Goal: Information Seeking & Learning: Understand process/instructions

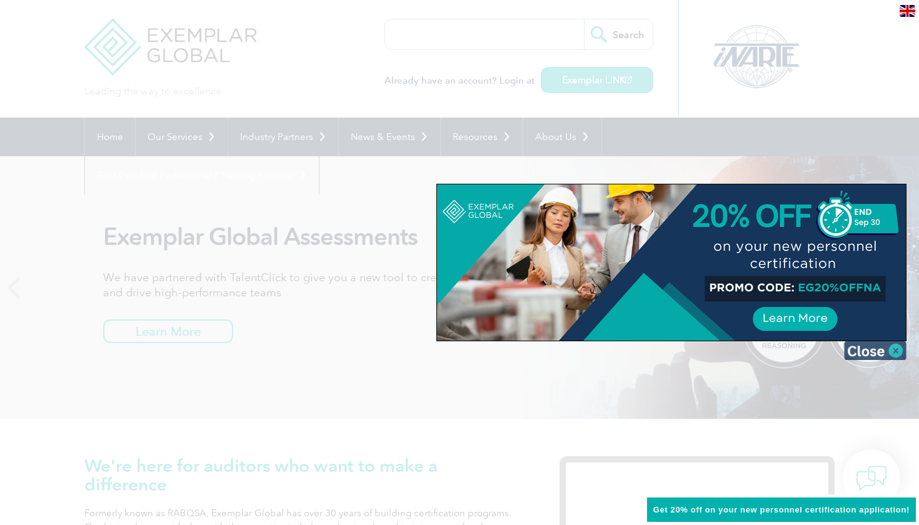
click at [888, 358] on img at bounding box center [875, 350] width 63 height 19
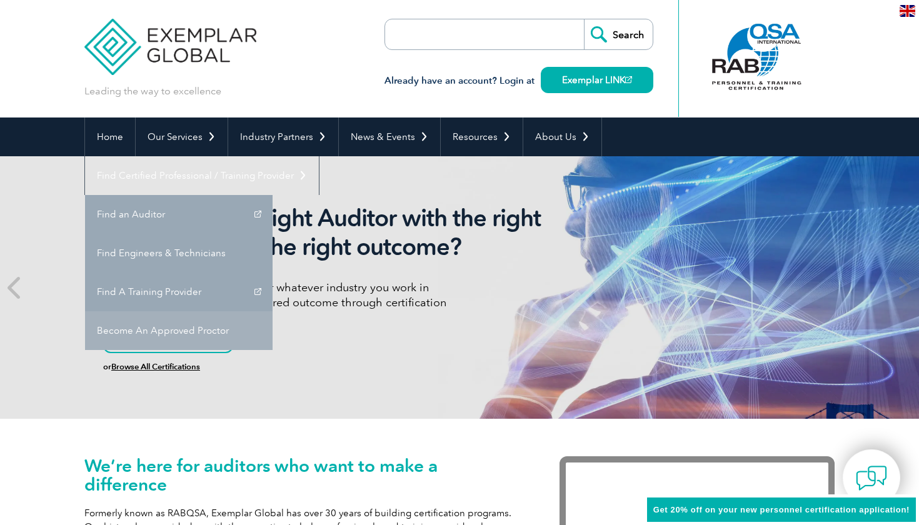
click at [273, 311] on link "Become An Approved Proctor" at bounding box center [179, 330] width 188 height 39
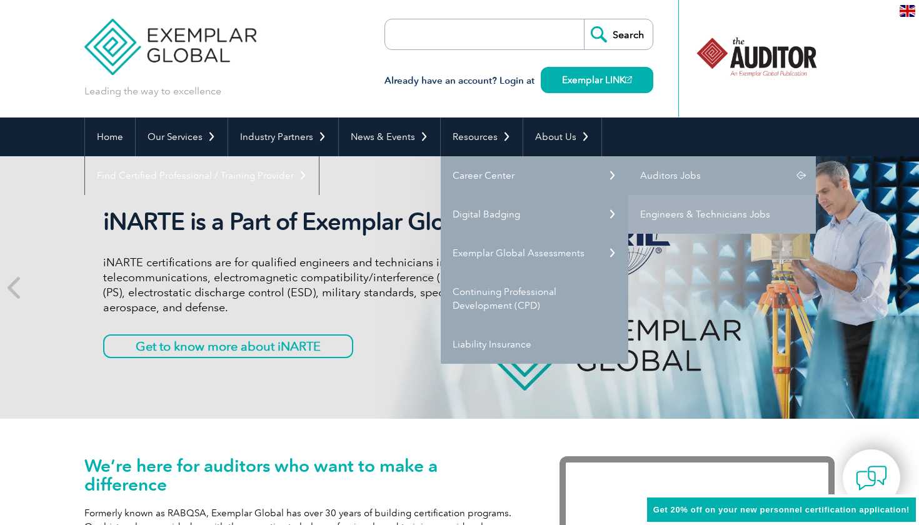
click at [716, 178] on link "Auditors Jobs" at bounding box center [722, 175] width 188 height 39
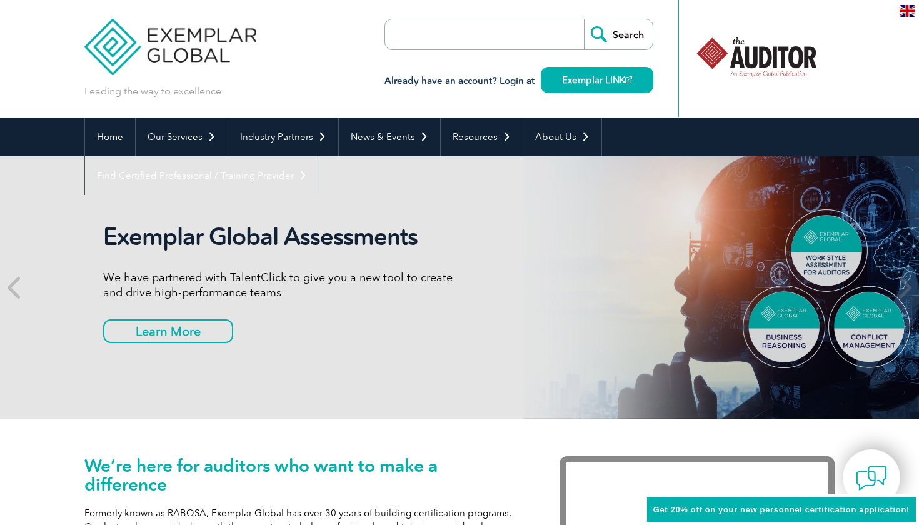
click at [506, 84] on h3 "Already have an account? Login at Exemplar LINK" at bounding box center [518, 81] width 269 height 16
click at [578, 86] on link "Exemplar LINK" at bounding box center [597, 80] width 113 height 26
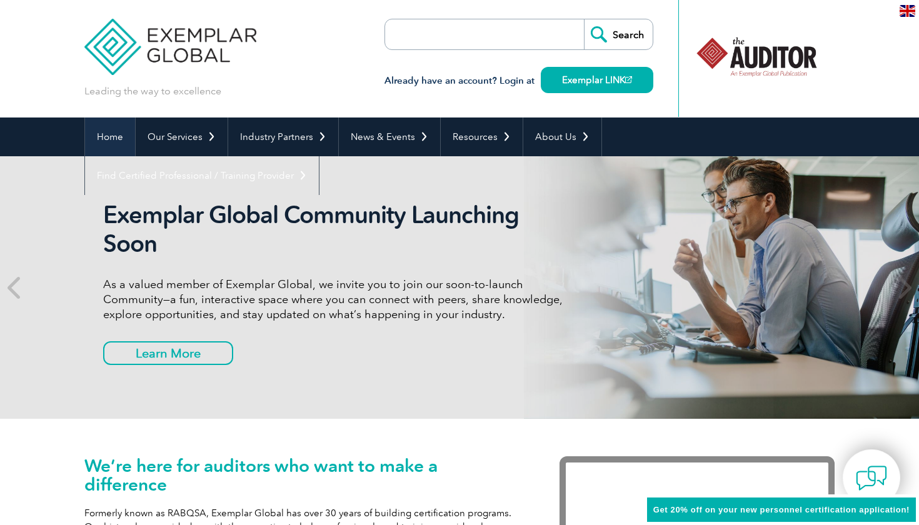
click at [110, 145] on link "Home" at bounding box center [110, 137] width 50 height 39
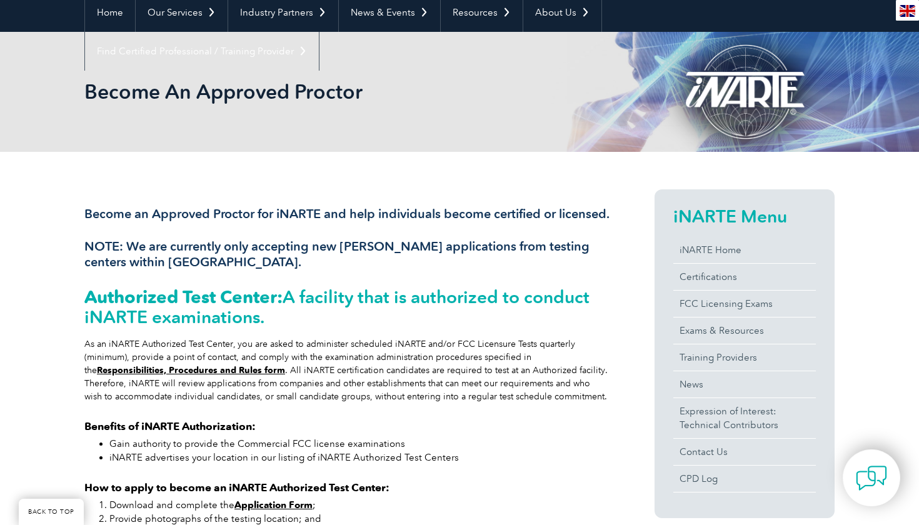
scroll to position [274, 0]
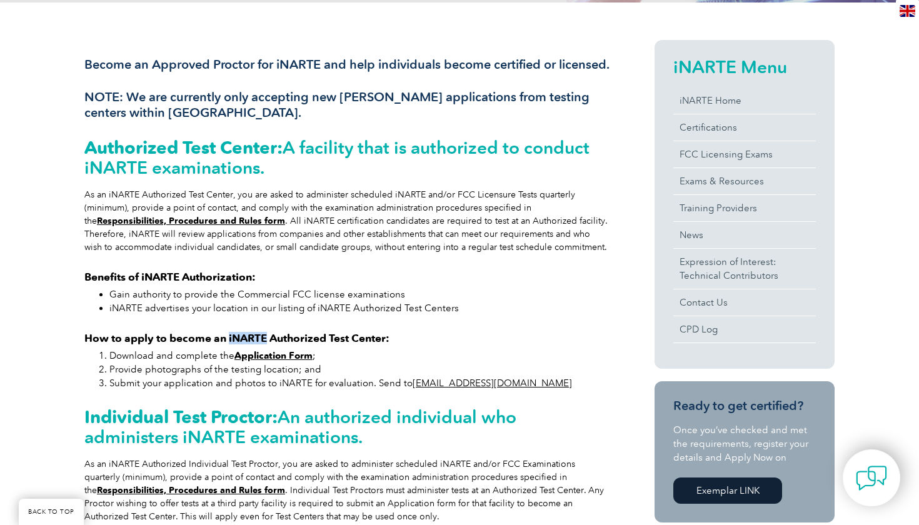
drag, startPoint x: 228, startPoint y: 353, endPoint x: 266, endPoint y: 353, distance: 37.5
click at [266, 344] on strong "How to apply to become an iNARTE Authorized Test Center:" at bounding box center [236, 338] width 305 height 13
click at [188, 363] on li "Download and complete the Application Form ;" at bounding box center [359, 356] width 500 height 14
click at [244, 344] on strong "How to apply to become an iNARTE Authorized Test Center:" at bounding box center [236, 338] width 305 height 13
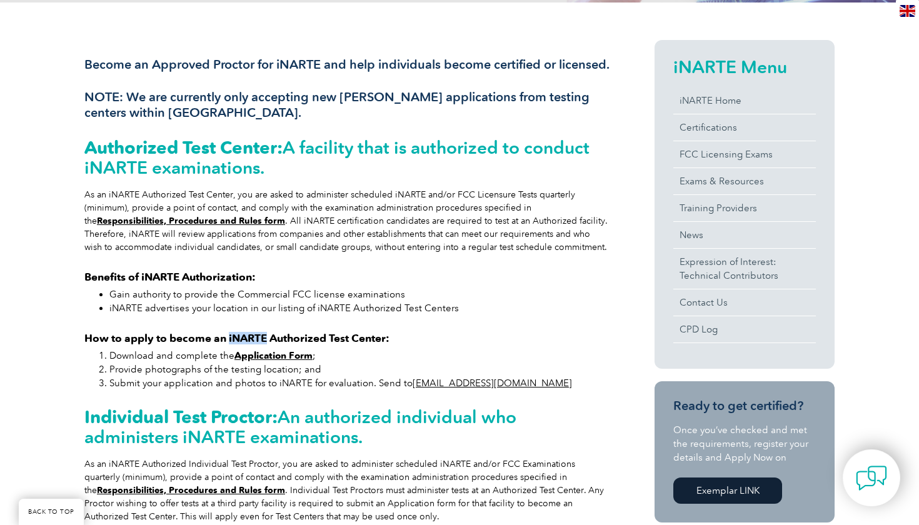
click at [244, 344] on strong "How to apply to become an iNARTE Authorized Test Center:" at bounding box center [236, 338] width 305 height 13
click at [248, 346] on div "Become an Approved Proctor for iNARTE and help individuals become certified or …" at bounding box center [346, 361] width 525 height 643
drag, startPoint x: 268, startPoint y: 350, endPoint x: 229, endPoint y: 350, distance: 38.8
click at [229, 344] on strong "How to apply to become an iNARTE Authorized Test Center:" at bounding box center [236, 338] width 305 height 13
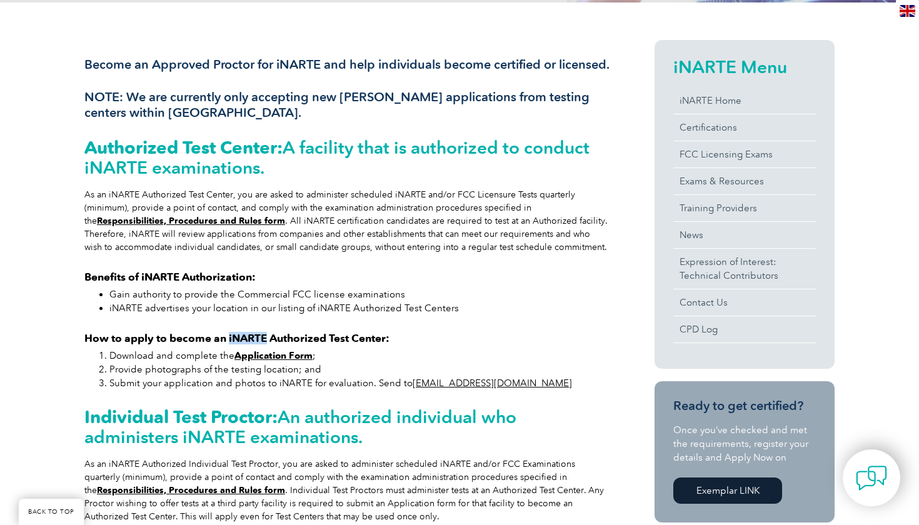
copy strong "iNARTE"
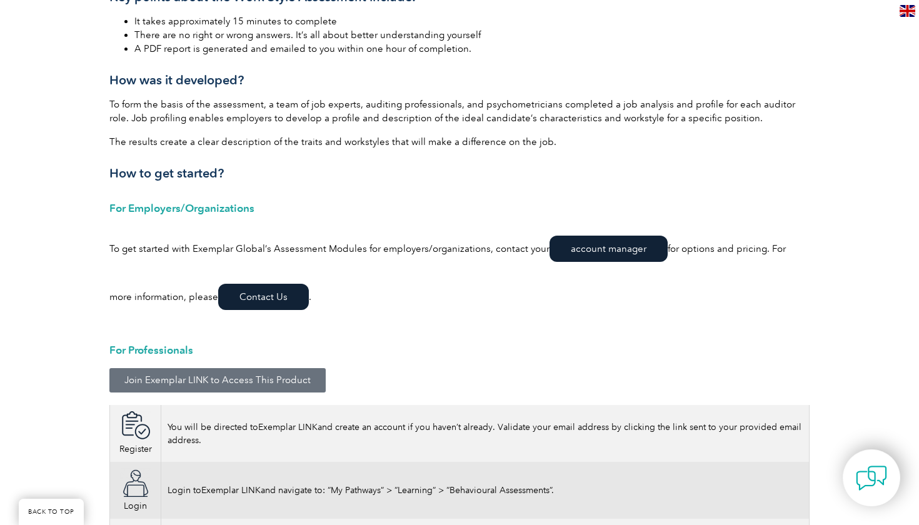
scroll to position [1757, 0]
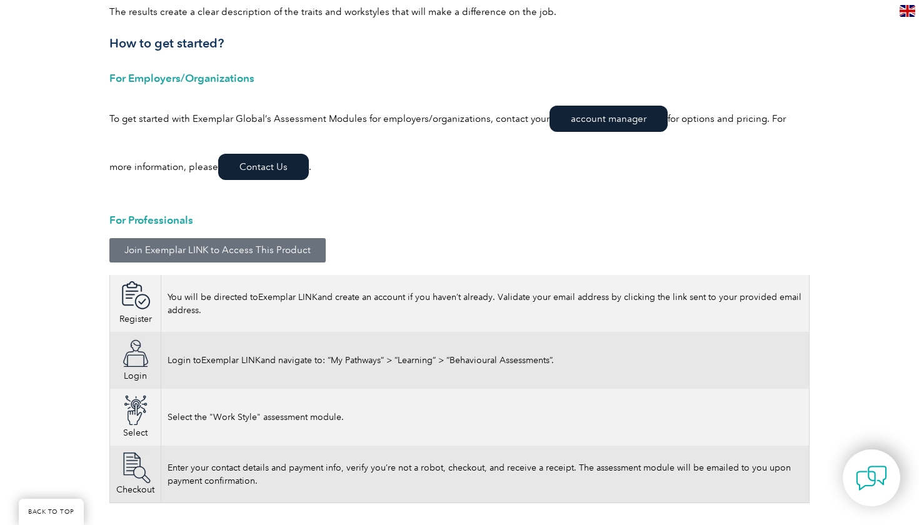
click at [460, 265] on div "TESTIMONIAL “I found taking the Work Style Assessment to be a positive experien…" at bounding box center [459, 11] width 713 height 1035
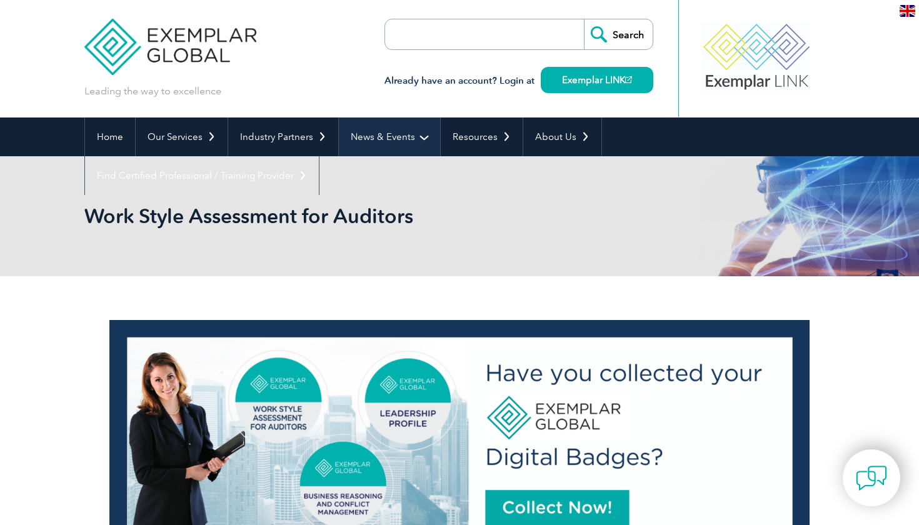
scroll to position [0, 0]
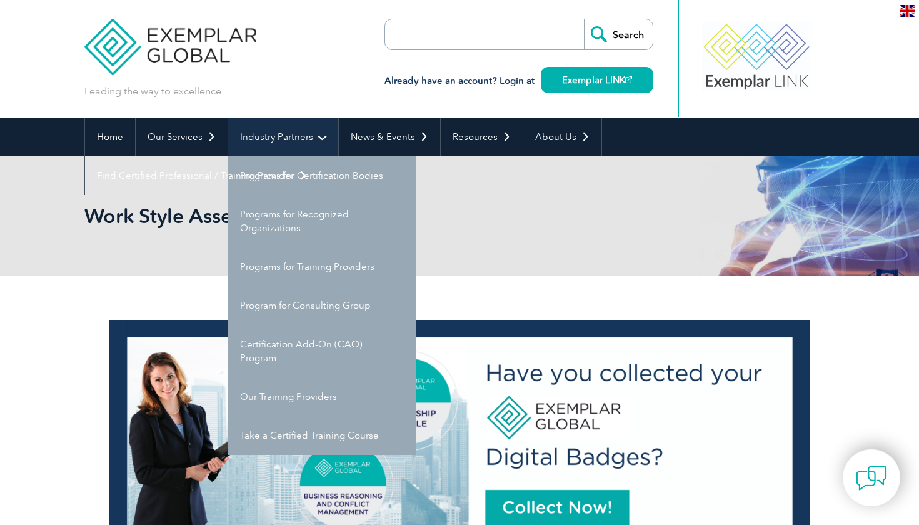
click at [282, 137] on link "Industry Partners" at bounding box center [283, 137] width 110 height 39
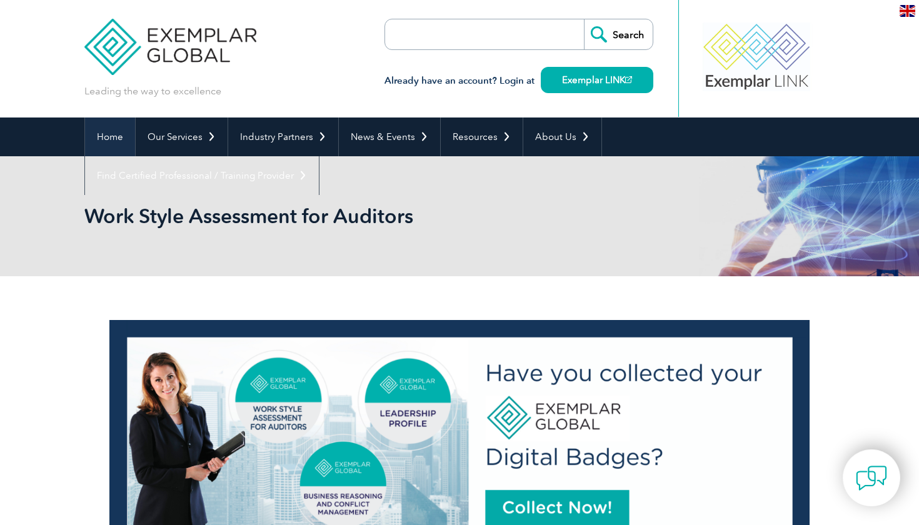
click at [117, 138] on link "Home" at bounding box center [110, 137] width 50 height 39
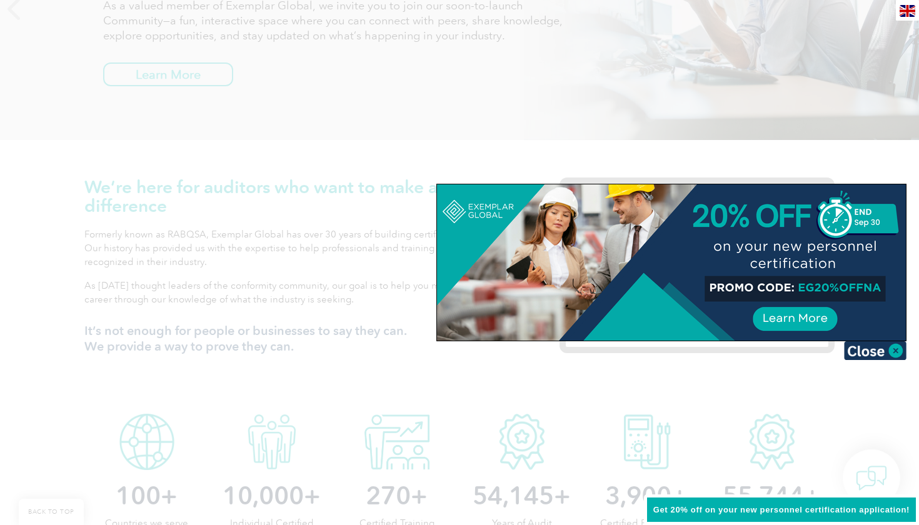
scroll to position [279, 0]
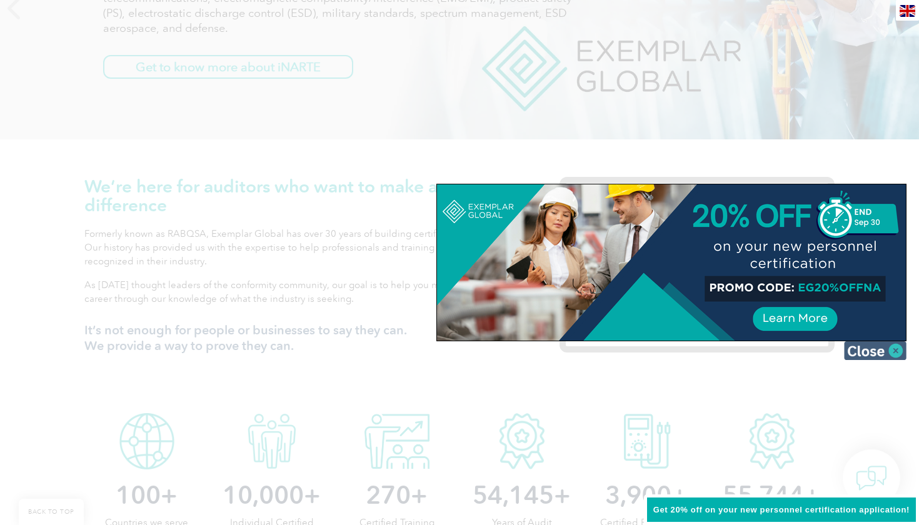
click at [878, 353] on img at bounding box center [875, 350] width 63 height 19
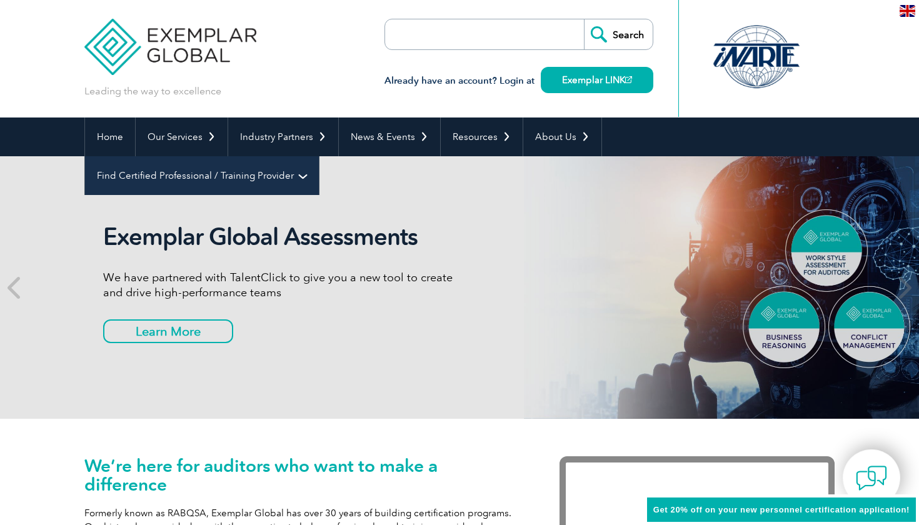
scroll to position [0, 0]
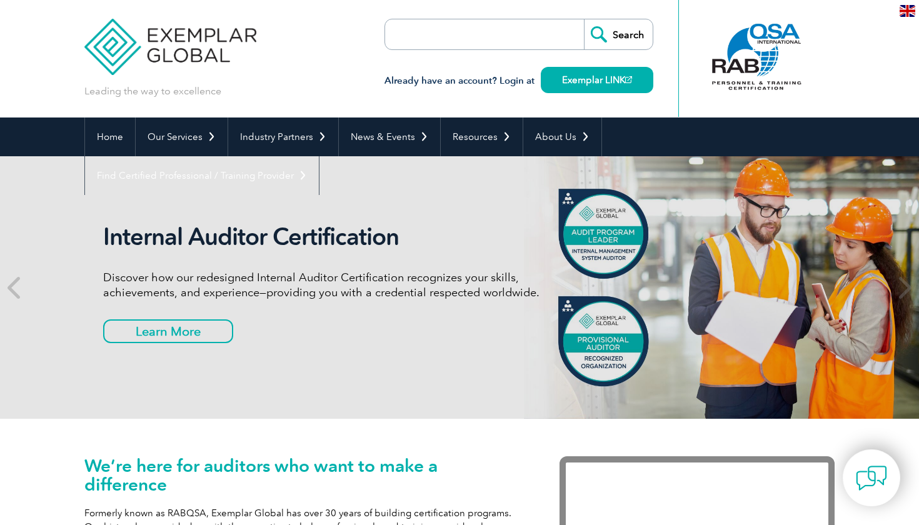
click at [116, 69] on img at bounding box center [170, 37] width 172 height 75
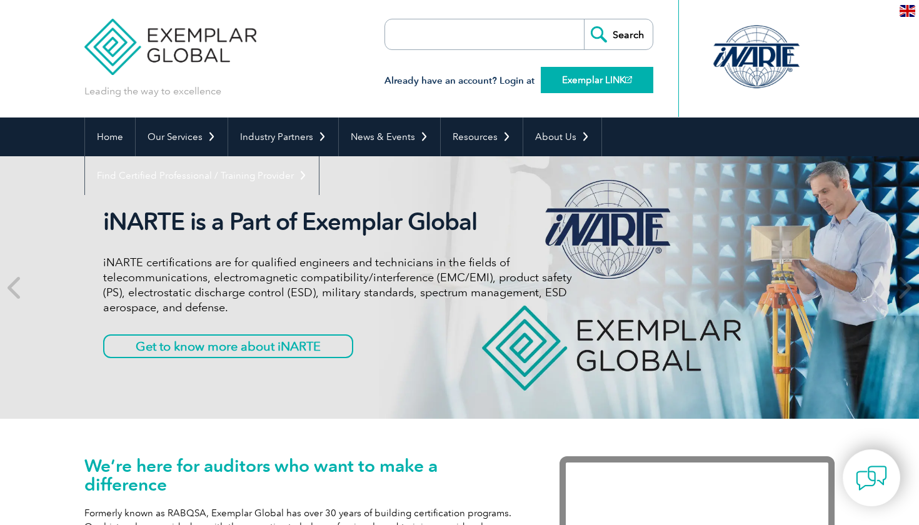
click at [618, 81] on link "Exemplar LINK" at bounding box center [597, 80] width 113 height 26
